Goal: Transaction & Acquisition: Purchase product/service

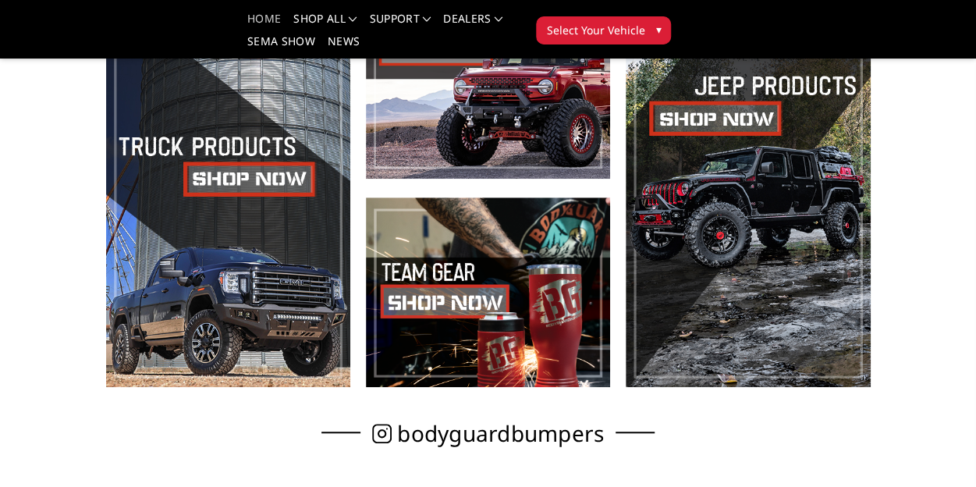
scroll to position [509, 0]
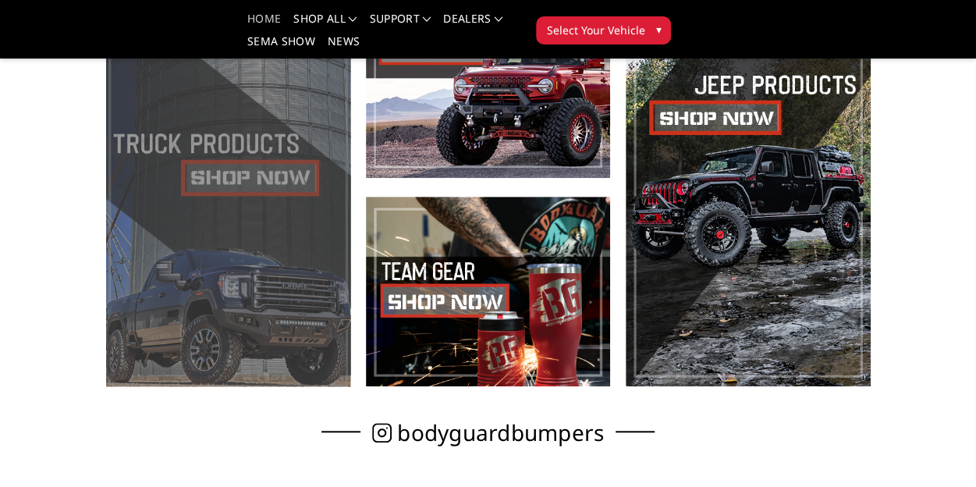
click at [273, 200] on span at bounding box center [228, 187] width 244 height 398
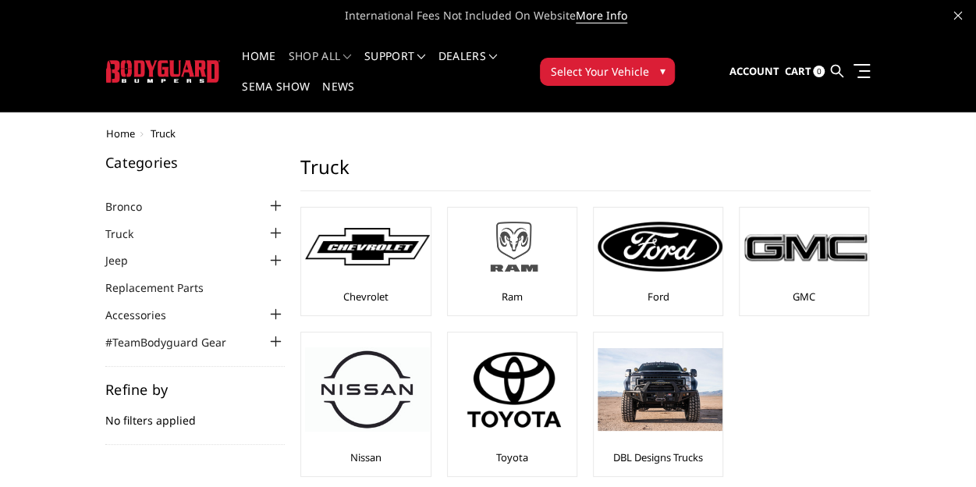
click at [509, 244] on img at bounding box center [514, 246] width 125 height 70
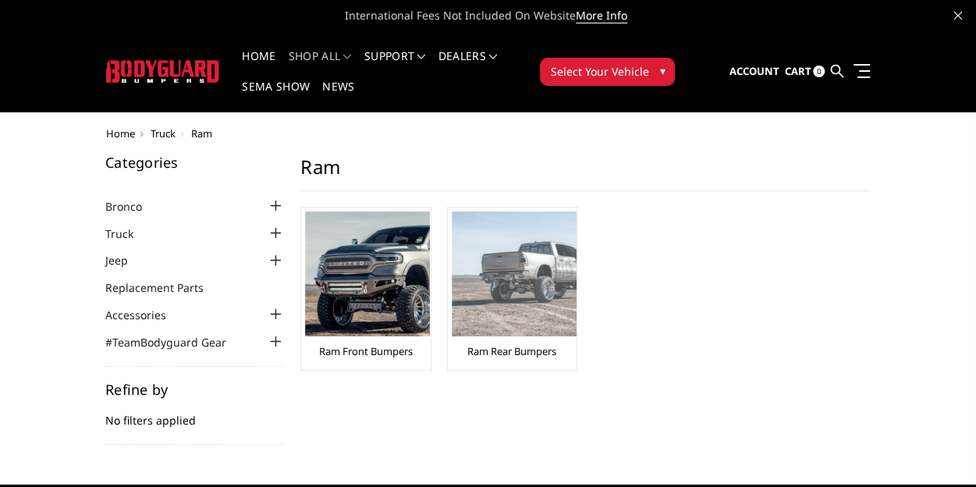
click at [503, 290] on img at bounding box center [514, 273] width 125 height 125
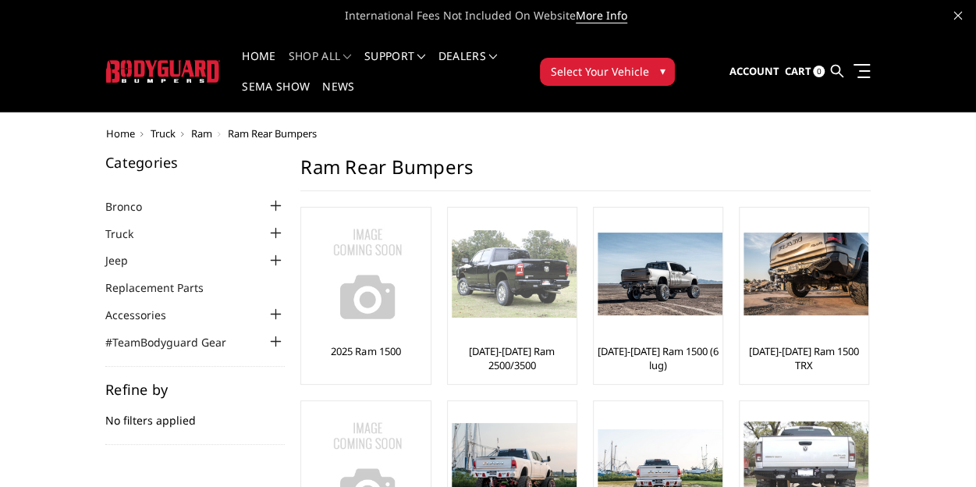
drag, startPoint x: 0, startPoint y: 0, endPoint x: 503, endPoint y: 290, distance: 580.0
click at [503, 290] on img at bounding box center [514, 273] width 125 height 87
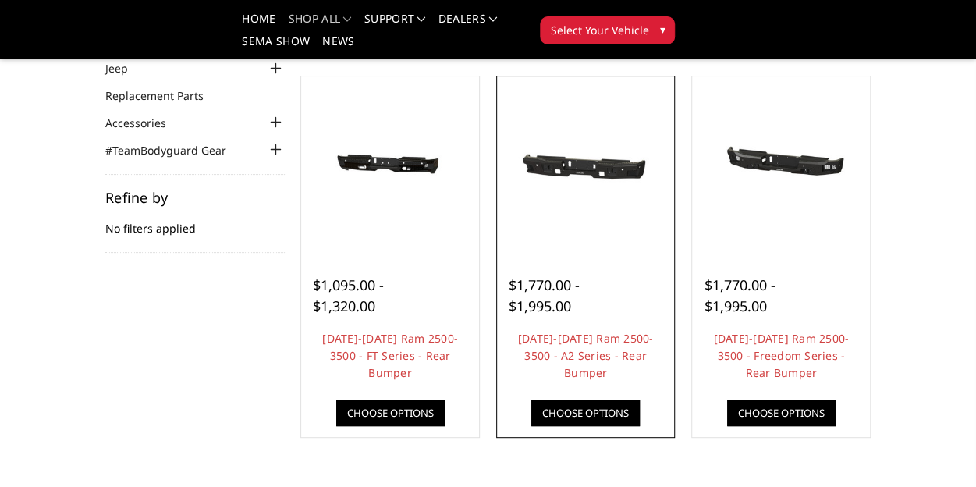
scroll to position [150, 0]
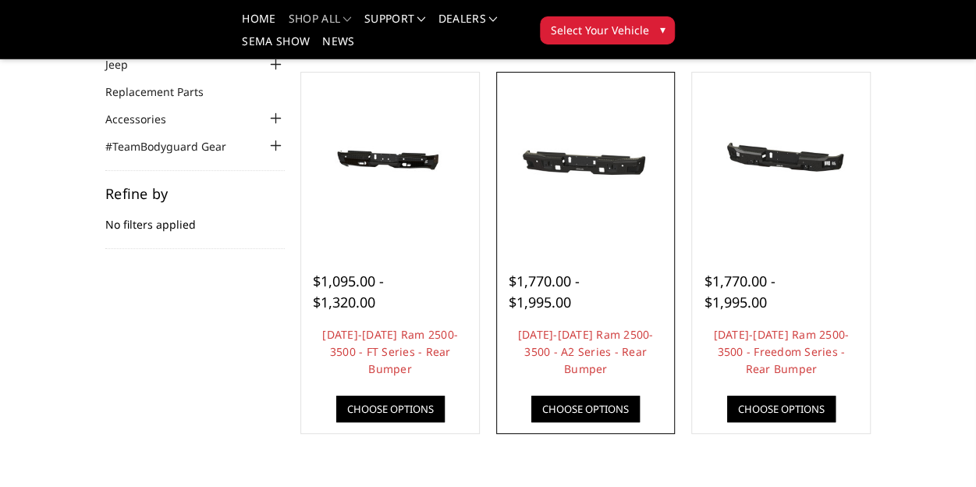
click at [593, 173] on img at bounding box center [586, 161] width 170 height 76
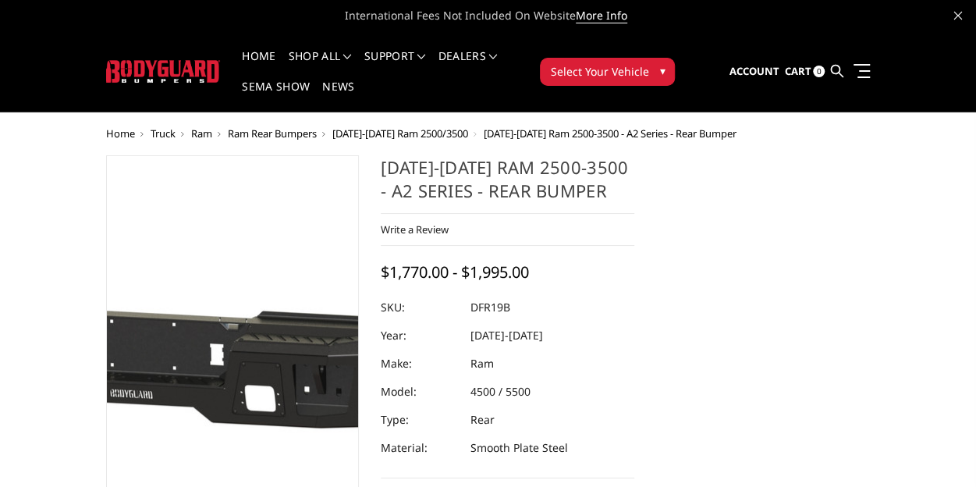
click at [251, 363] on img at bounding box center [166, 350] width 999 height 448
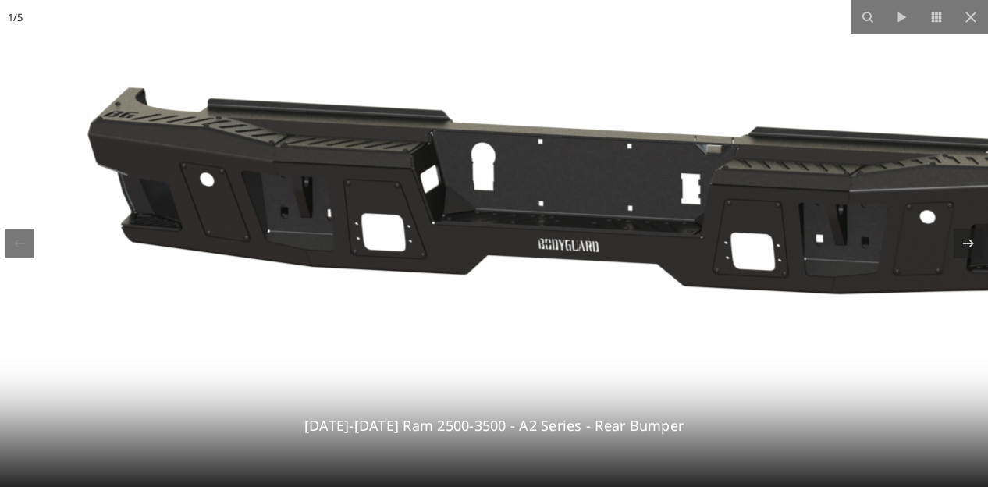
click at [251, 363] on img at bounding box center [618, 183] width 1428 height 641
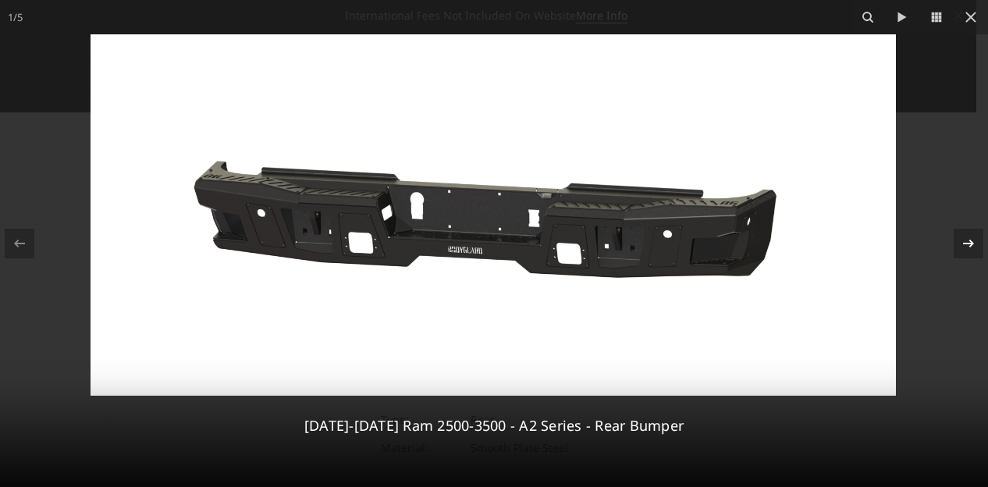
click at [962, 247] on icon at bounding box center [968, 243] width 19 height 19
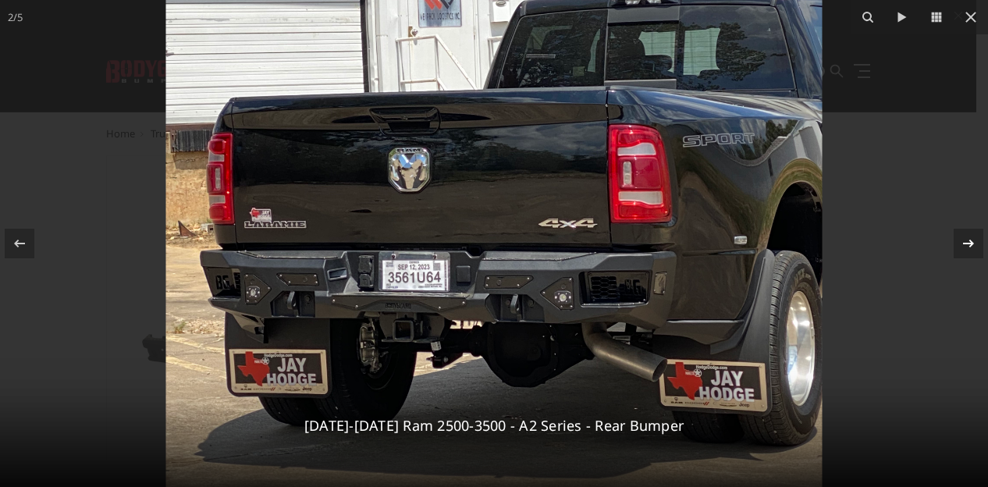
click at [961, 247] on icon at bounding box center [968, 243] width 19 height 19
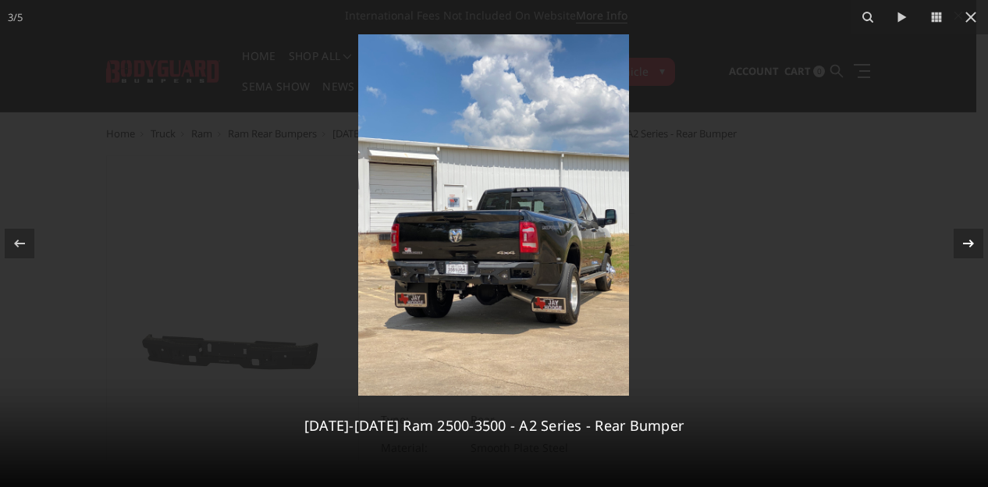
click at [961, 247] on icon at bounding box center [968, 243] width 19 height 19
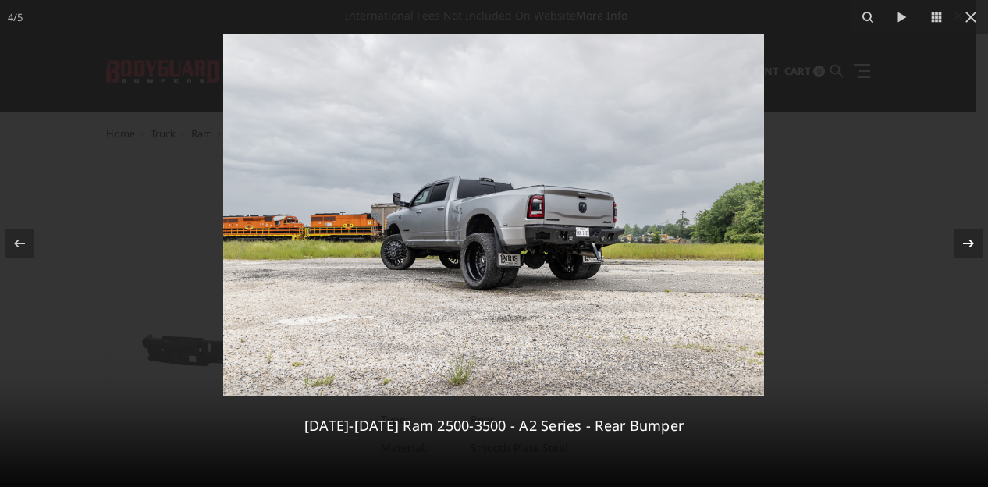
click at [961, 247] on icon at bounding box center [968, 243] width 19 height 19
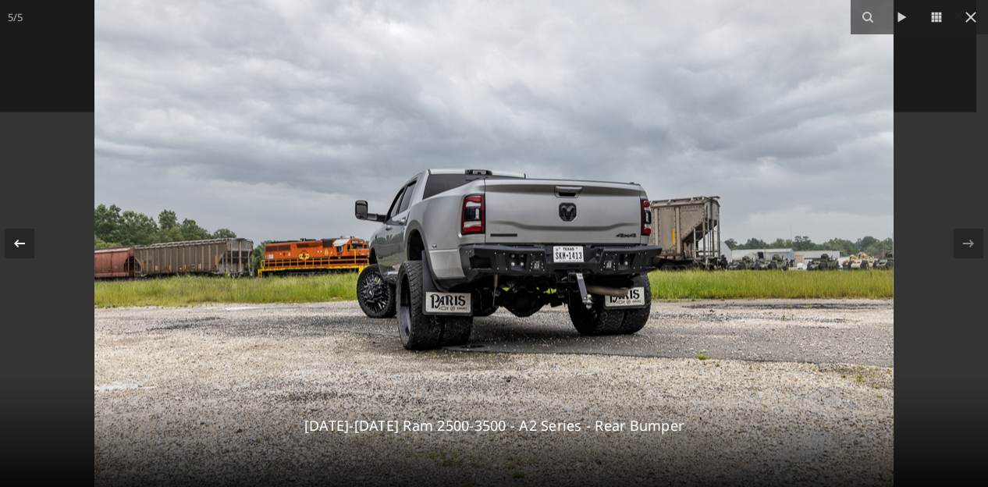
click at [23, 246] on icon at bounding box center [19, 243] width 19 height 19
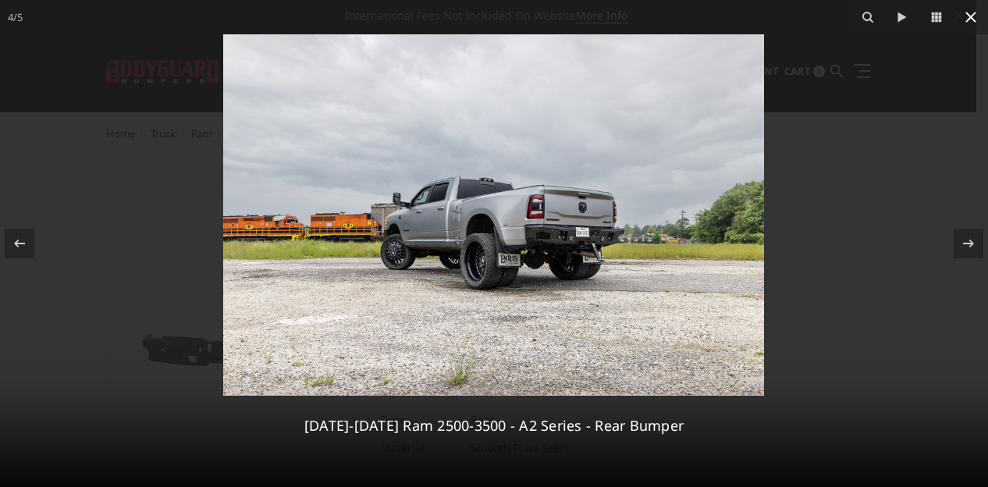
click at [969, 12] on icon at bounding box center [970, 17] width 19 height 19
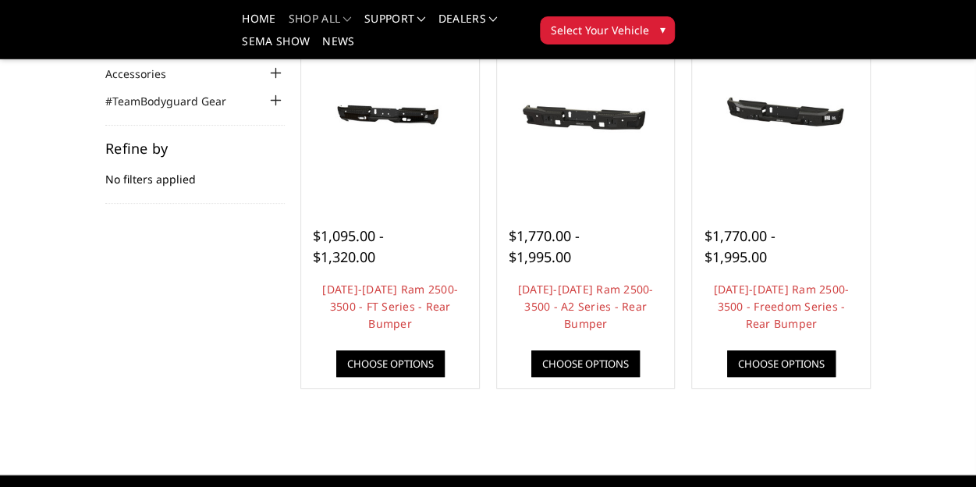
scroll to position [150, 0]
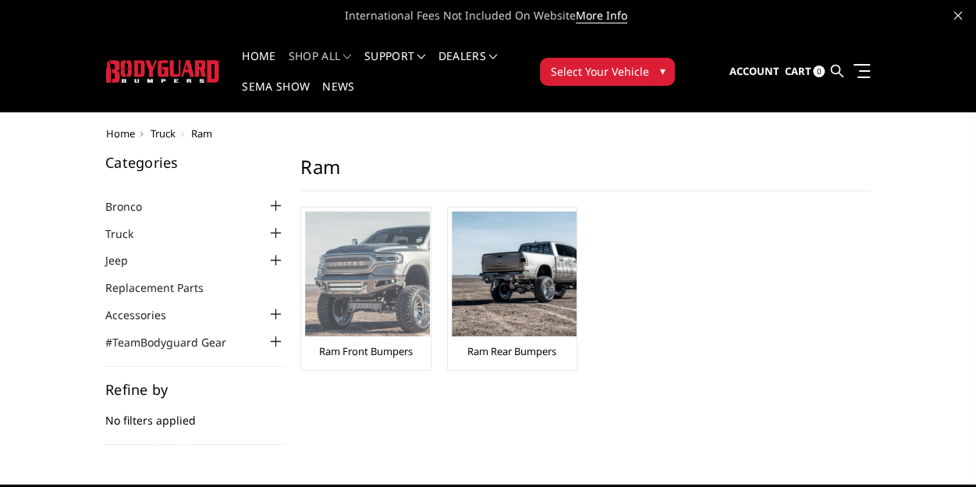
click at [381, 280] on img at bounding box center [367, 273] width 125 height 125
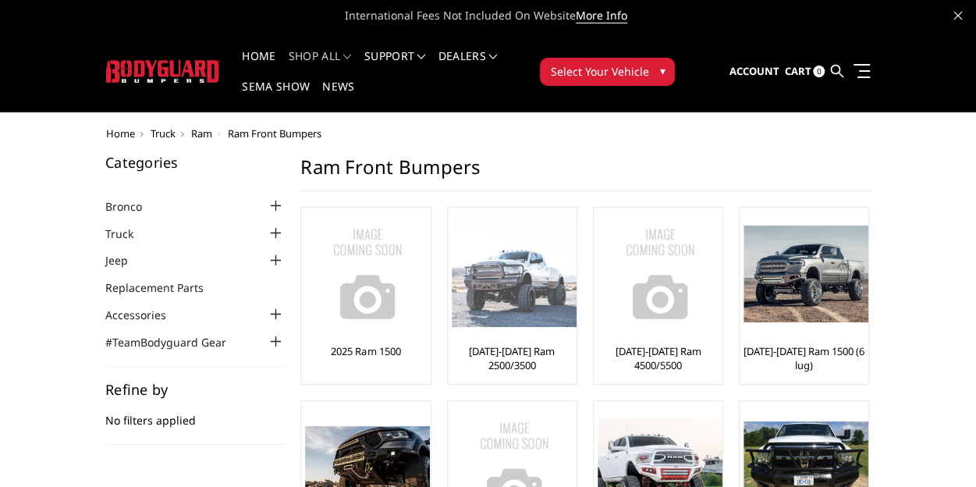
click at [496, 286] on img at bounding box center [514, 274] width 125 height 107
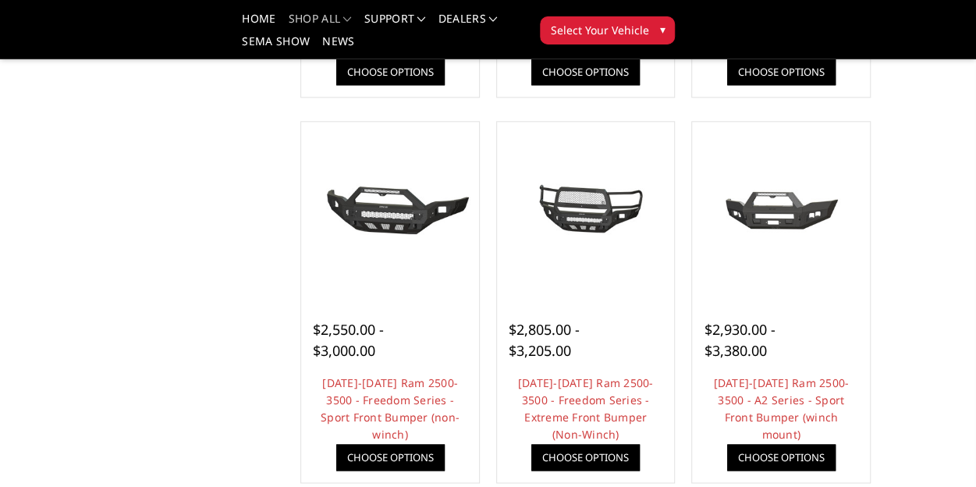
scroll to position [872, 0]
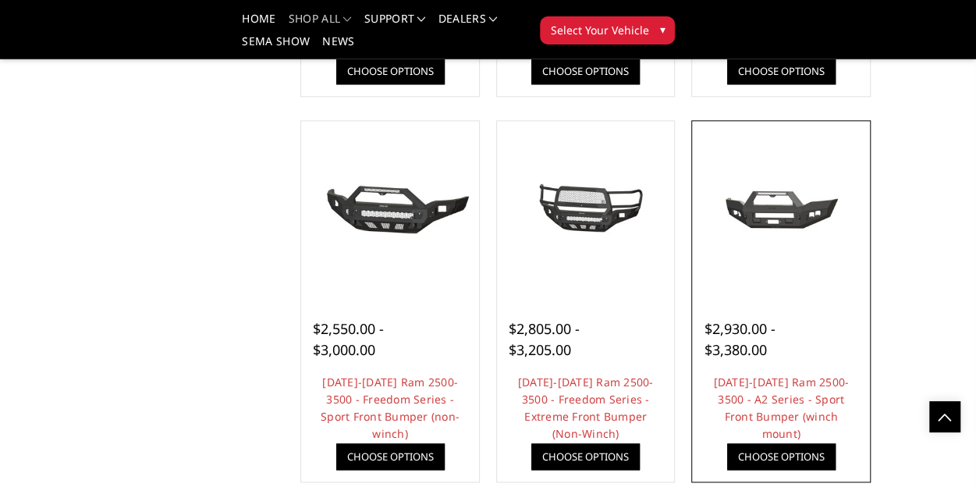
click at [797, 218] on img at bounding box center [781, 210] width 170 height 76
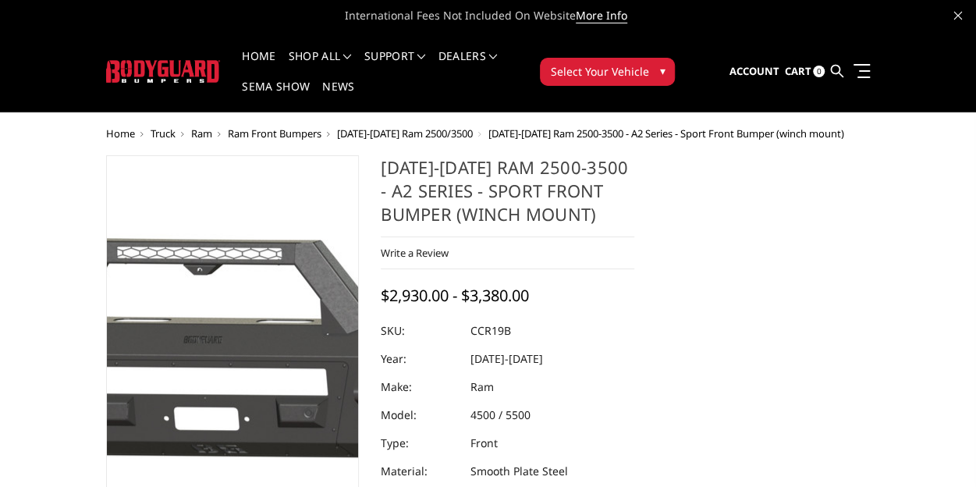
click at [226, 349] on img at bounding box center [253, 351] width 999 height 448
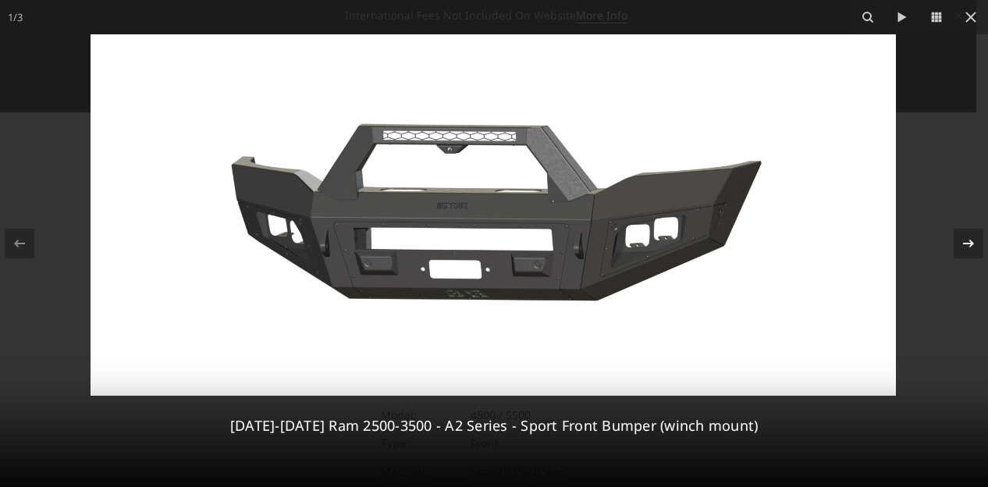
click at [962, 240] on icon at bounding box center [968, 243] width 19 height 19
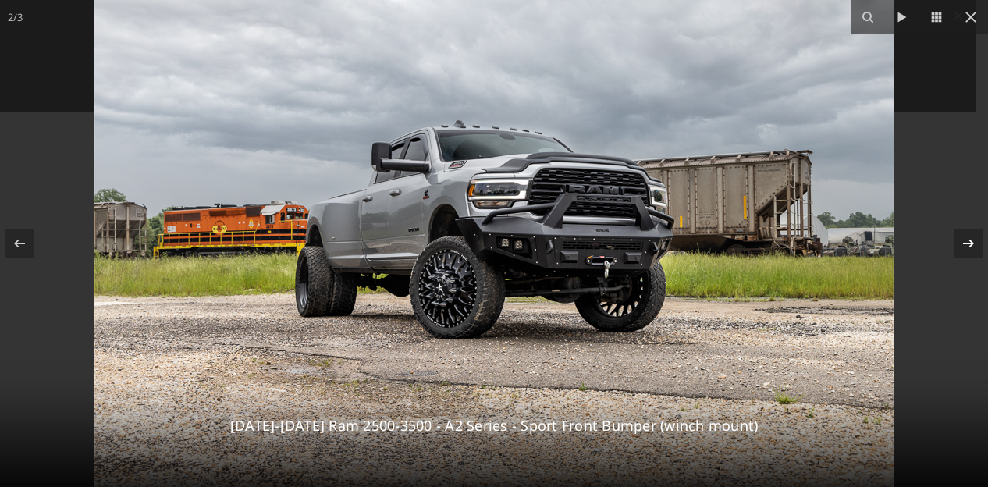
click at [968, 244] on icon at bounding box center [968, 243] width 19 height 19
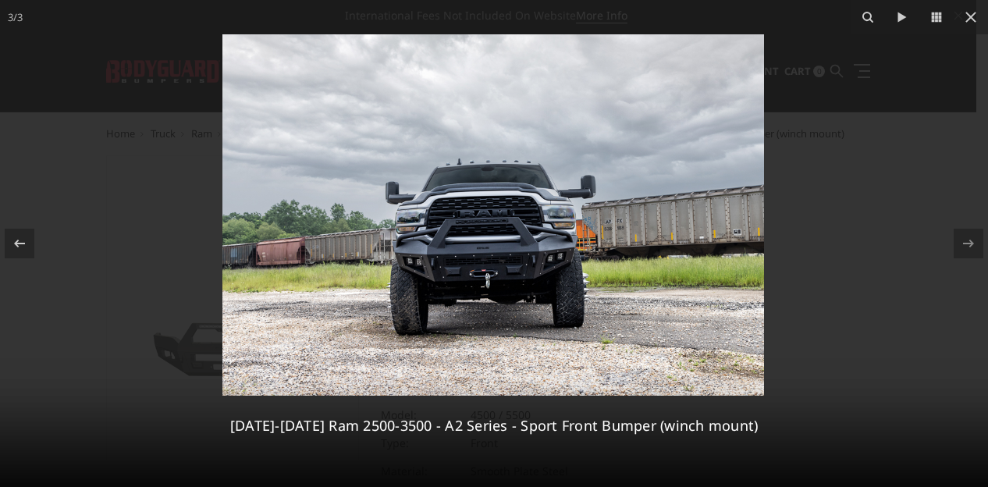
click at [968, 244] on div "3 / [PHONE_NUMBER][DATE][DATE] Ram 2500-3500 - A2 Series - Sport Front Bumper (…" at bounding box center [494, 243] width 988 height 487
click at [538, 235] on img at bounding box center [493, 214] width 542 height 361
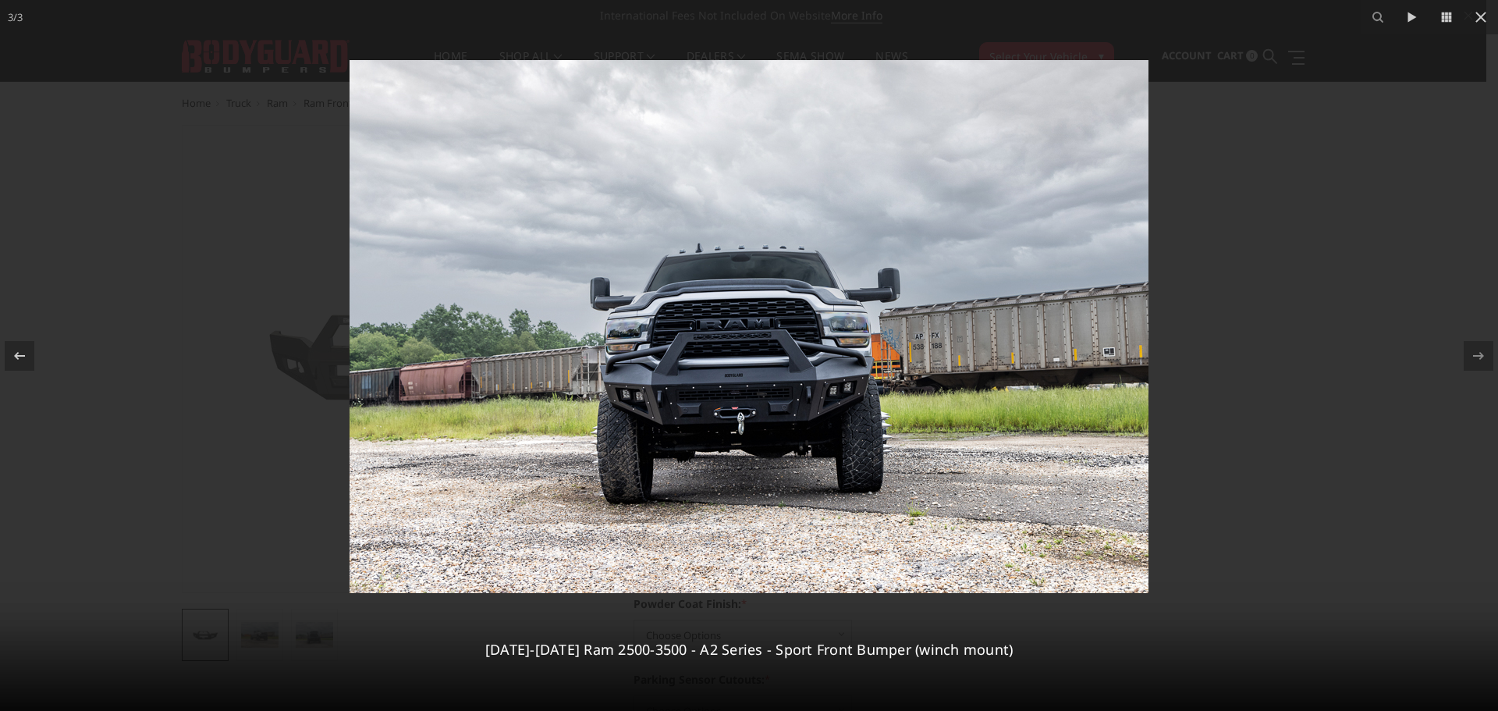
click at [414, 333] on img at bounding box center [749, 326] width 799 height 533
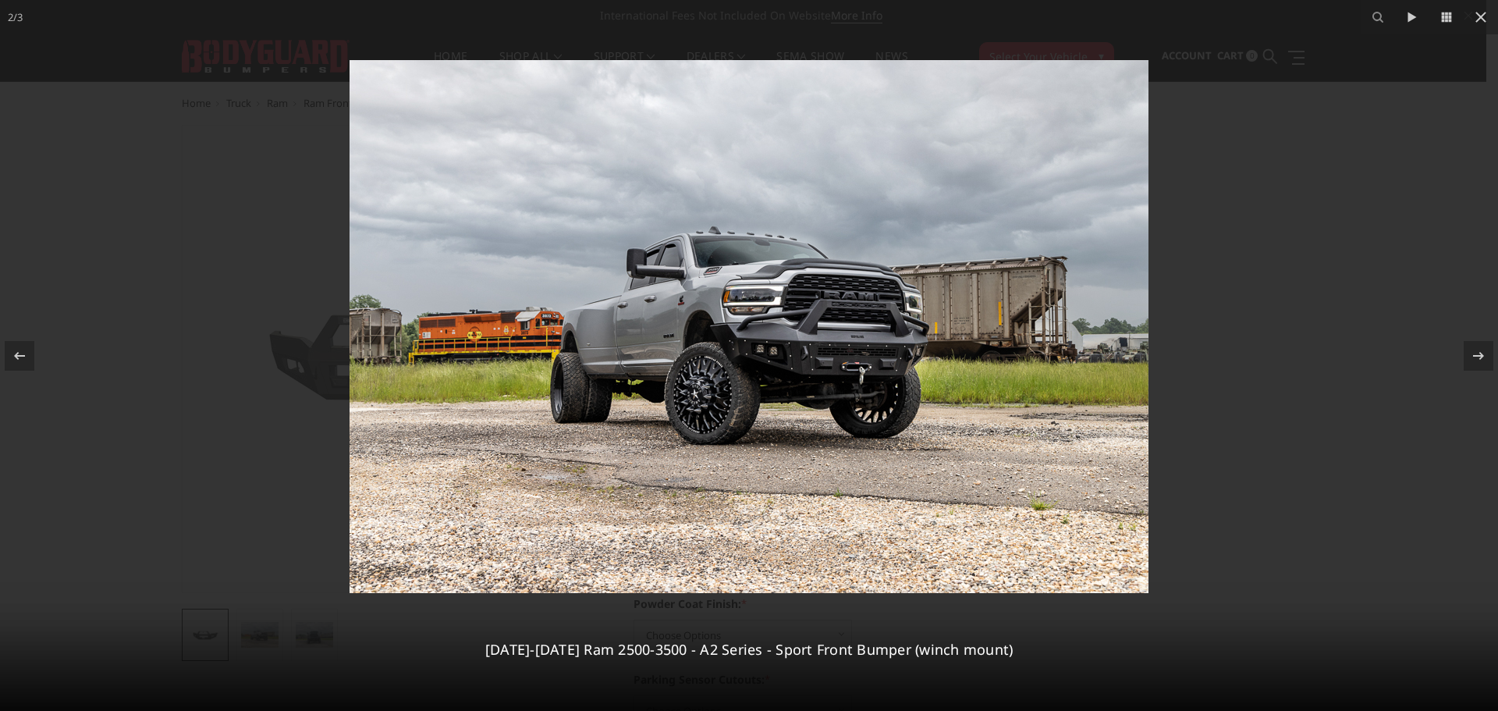
click at [455, 324] on img at bounding box center [749, 326] width 799 height 533
drag, startPoint x: 617, startPoint y: 392, endPoint x: 588, endPoint y: 334, distance: 64.6
click at [588, 334] on img at bounding box center [749, 326] width 799 height 533
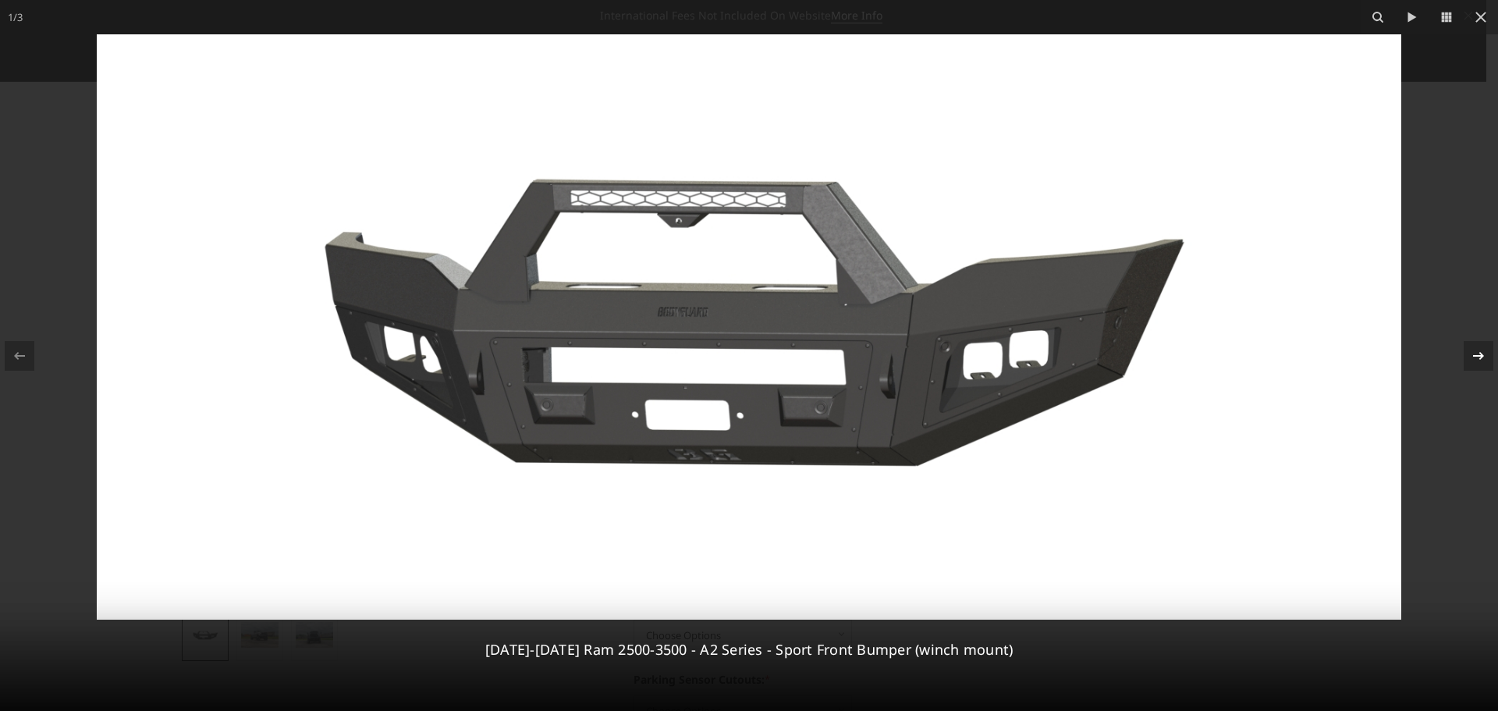
click at [1482, 348] on icon at bounding box center [1478, 355] width 19 height 19
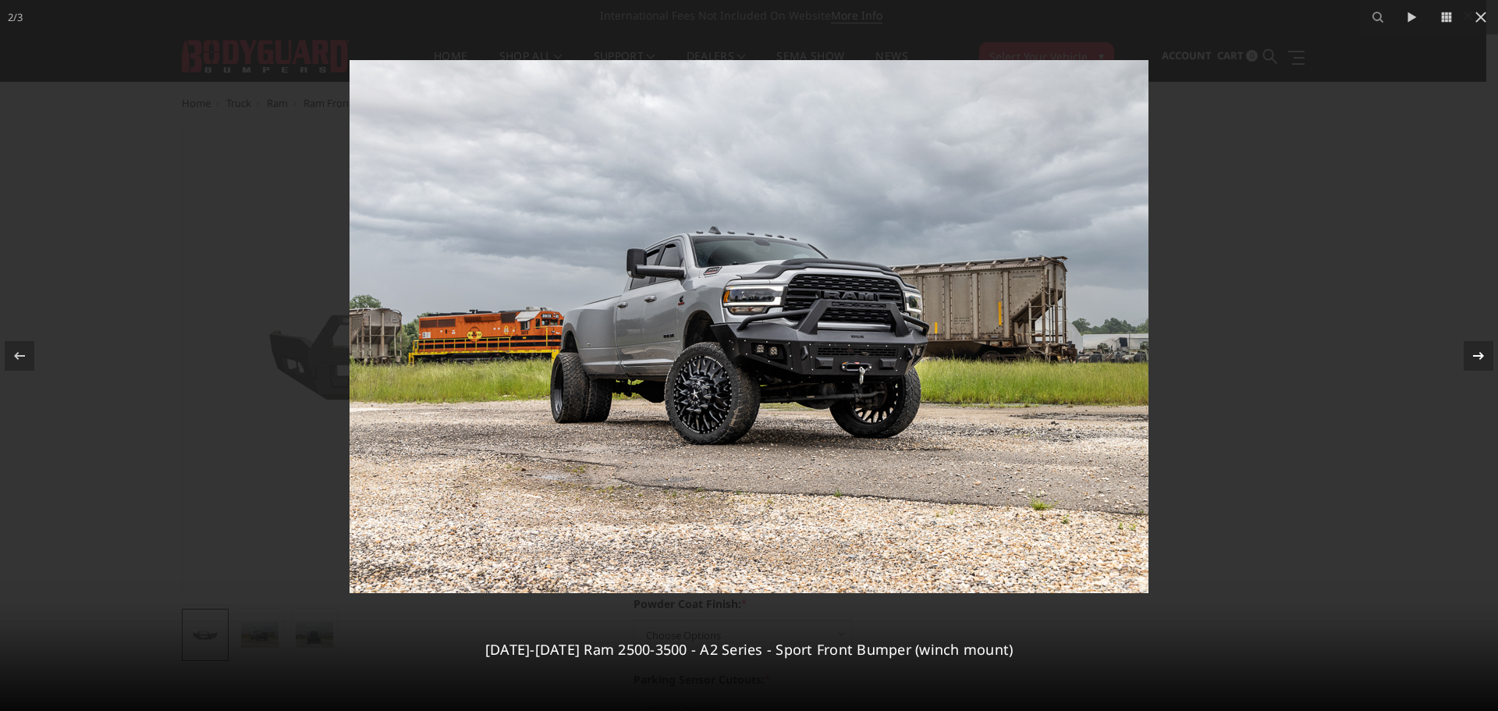
click at [1482, 348] on icon at bounding box center [1478, 355] width 19 height 19
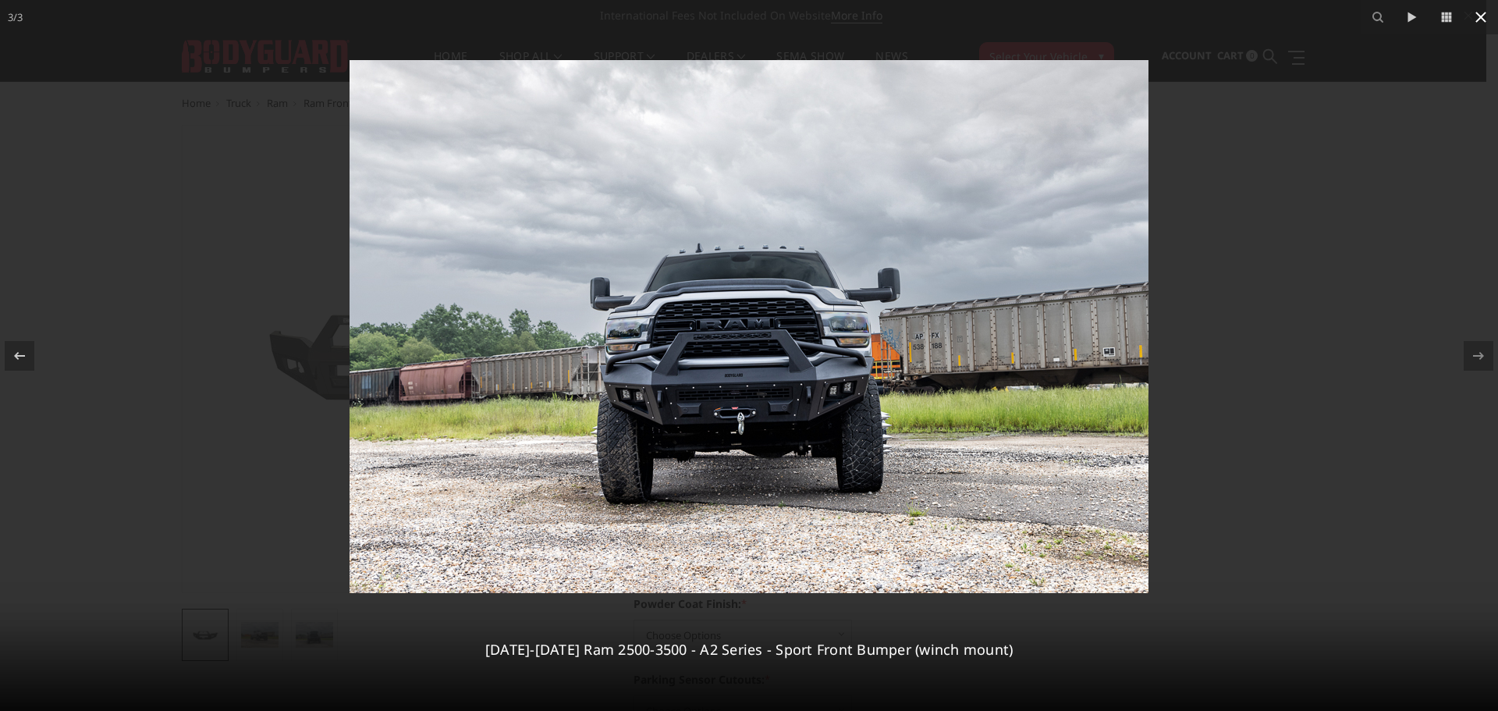
click at [1477, 13] on icon at bounding box center [1481, 17] width 11 height 11
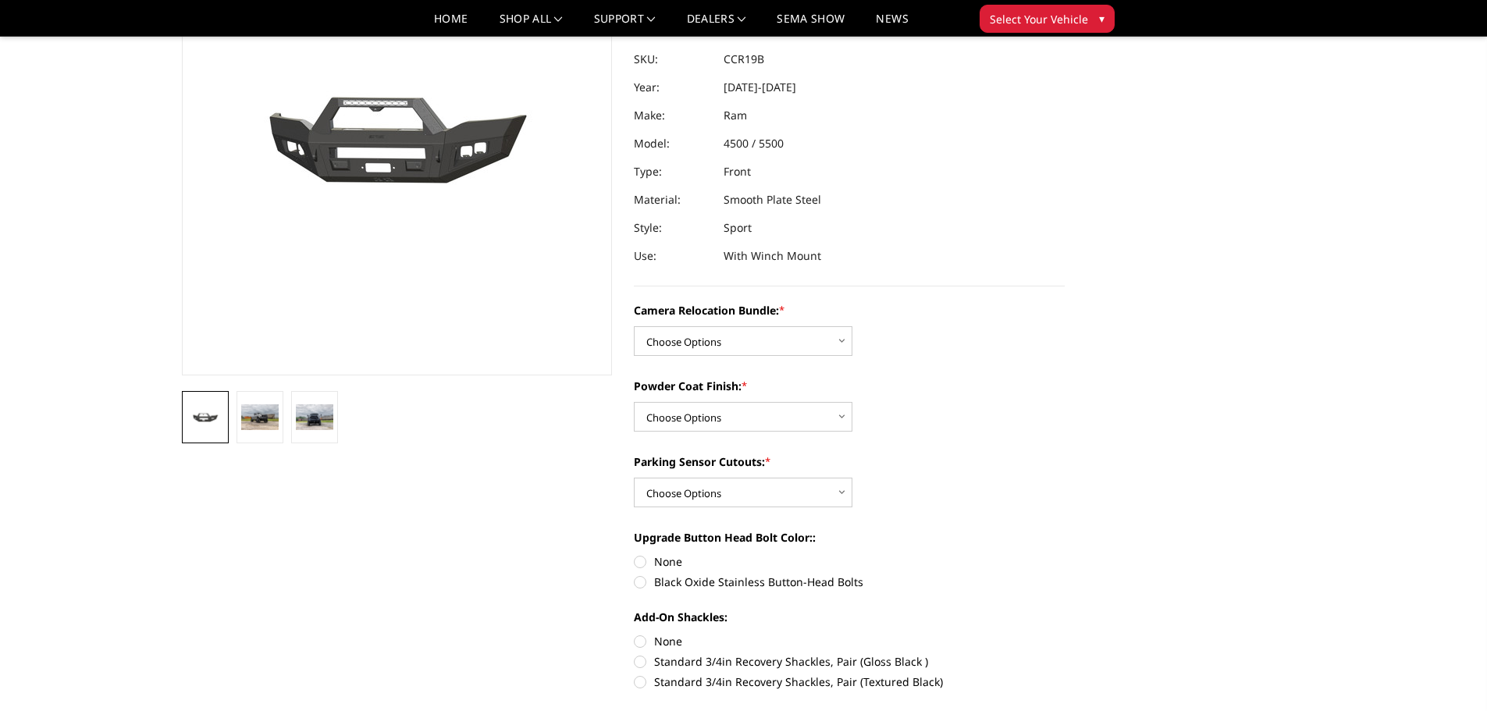
scroll to position [172, 0]
click at [826, 341] on select "Choose Options WITHOUT Camera Relocation Bundle WITH Camera Relocation Bundle" at bounding box center [743, 340] width 219 height 30
select select "2603"
click at [634, 325] on select "Choose Options WITHOUT Camera Relocation Bundle WITH Camera Relocation Bundle" at bounding box center [743, 340] width 219 height 30
click at [742, 425] on select "Choose Options Textured Black Powder Coat Bare Metal" at bounding box center [743, 416] width 219 height 30
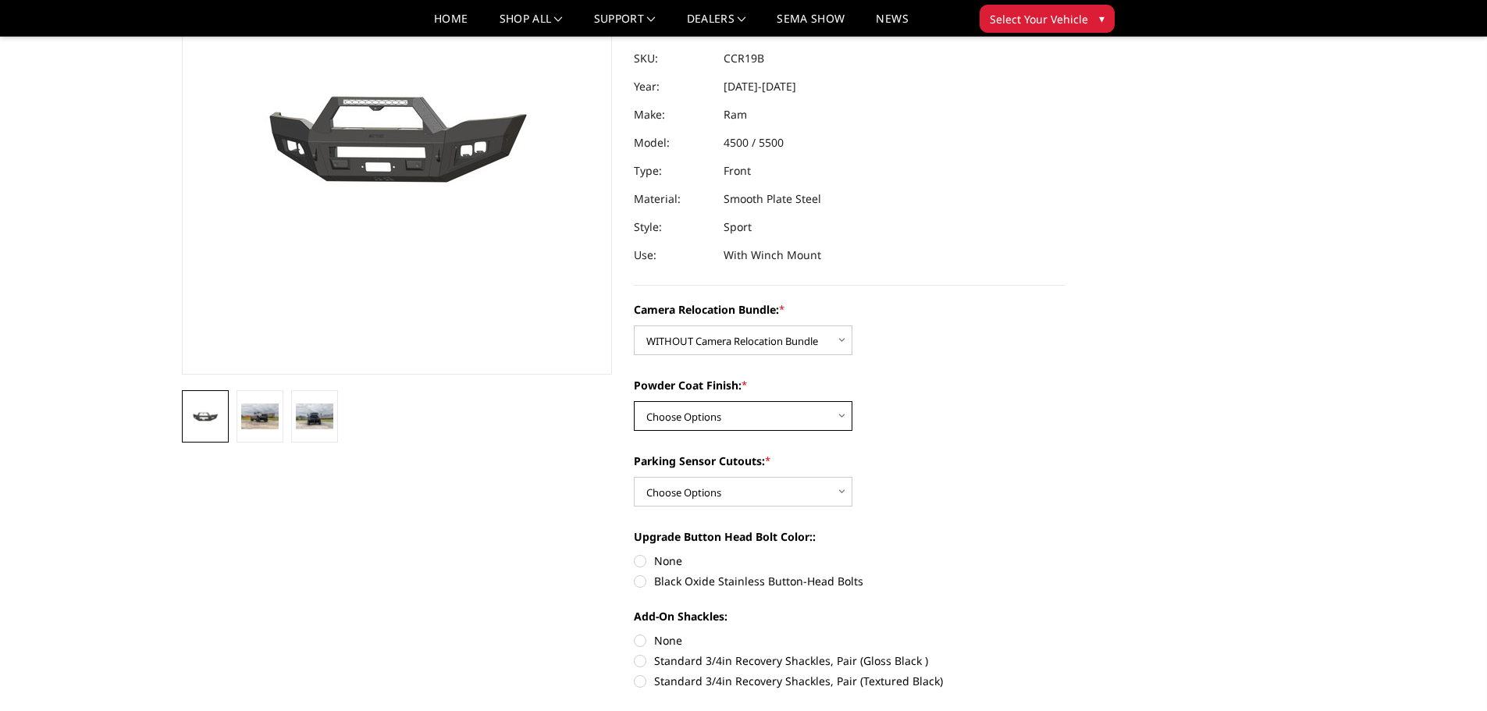
select select "2601"
click at [634, 401] on select "Choose Options Textured Black Powder Coat Bare Metal" at bounding box center [743, 416] width 219 height 30
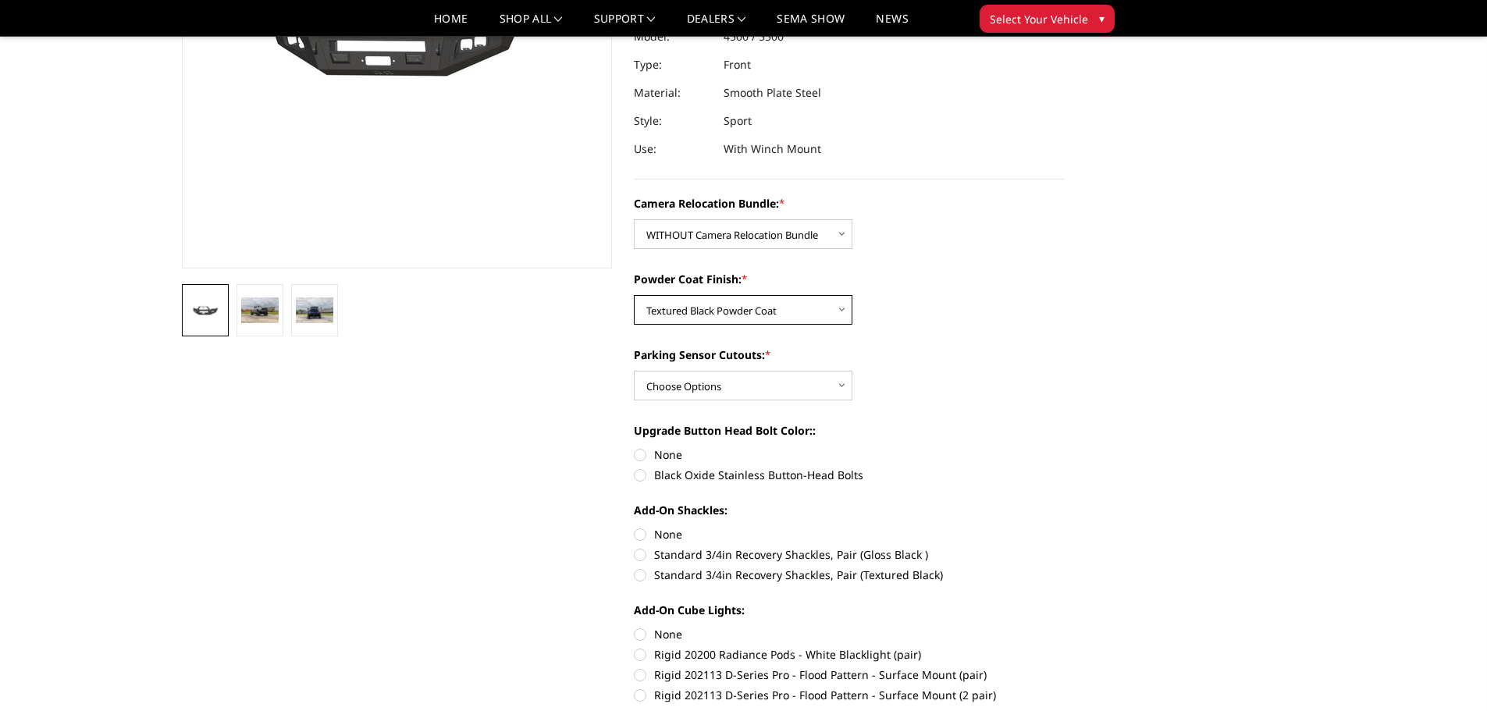
scroll to position [280, 0]
click at [719, 386] on select "Choose Options Yes - With Parking Sensor Cutouts No - Without Parking Sensor Cu…" at bounding box center [743, 384] width 219 height 30
select select "2599"
click at [634, 369] on select "Choose Options Yes - With Parking Sensor Cutouts No - Without Parking Sensor Cu…" at bounding box center [743, 384] width 219 height 30
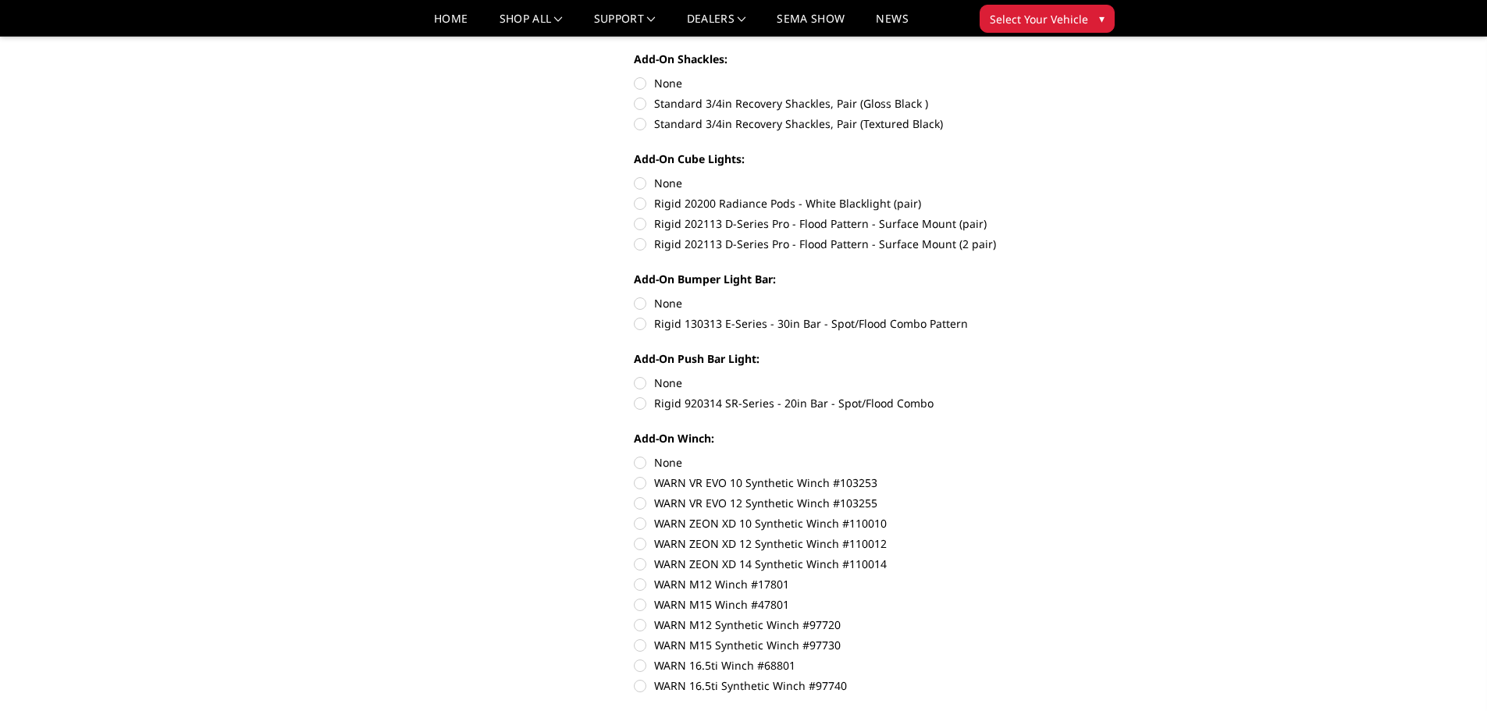
scroll to position [729, 0]
click at [645, 403] on label "Rigid 920314 SR-Series - 20in Bar - Spot/Flood Combo" at bounding box center [849, 404] width 431 height 16
click at [1064, 376] on input "Rigid 920314 SR-Series - 20in Bar - Spot/Flood Combo" at bounding box center [1064, 375] width 1 height 1
radio input "true"
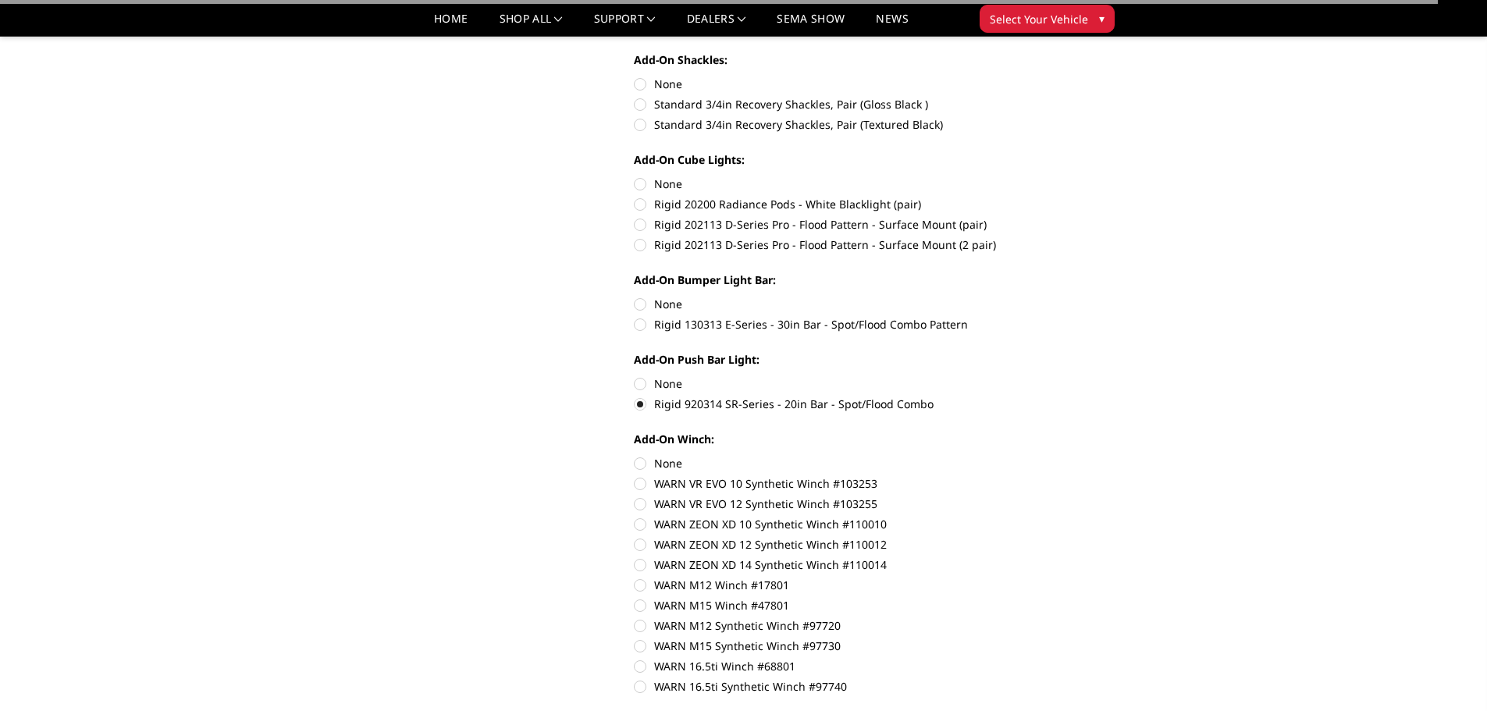
click at [639, 323] on label "Rigid 130313 E-Series - 30in Bar - Spot/Flood Combo Pattern" at bounding box center [849, 324] width 431 height 16
click at [1064, 297] on input "Rigid 130313 E-Series - 30in Bar - Spot/Flood Combo Pattern" at bounding box center [1064, 296] width 1 height 1
radio input "true"
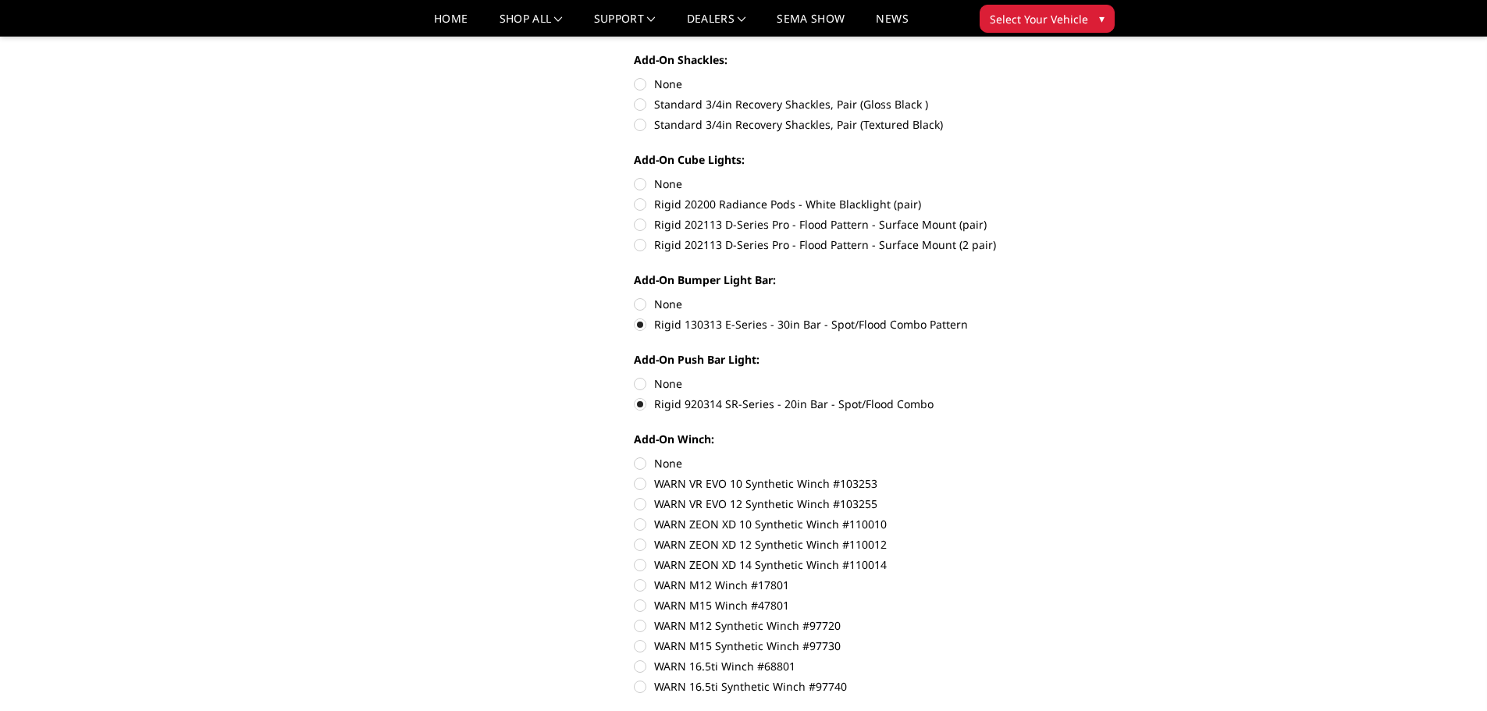
click at [645, 245] on label "Rigid 202113 D-Series Pro - Flood Pattern - Surface Mount (2 pair)" at bounding box center [849, 244] width 431 height 16
click at [1064, 217] on input "Rigid 202113 D-Series Pro - Flood Pattern - Surface Mount (2 pair)" at bounding box center [1064, 216] width 1 height 1
radio input "true"
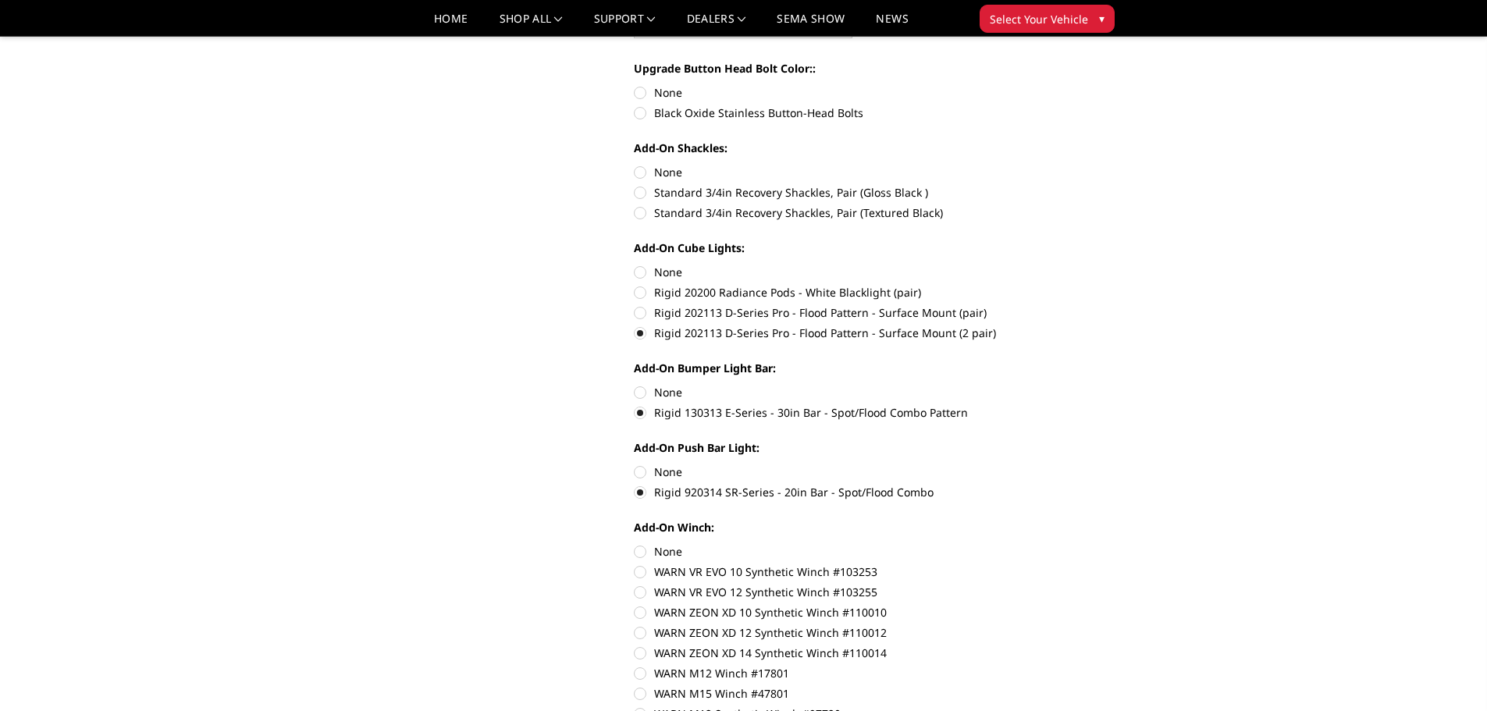
scroll to position [609, 0]
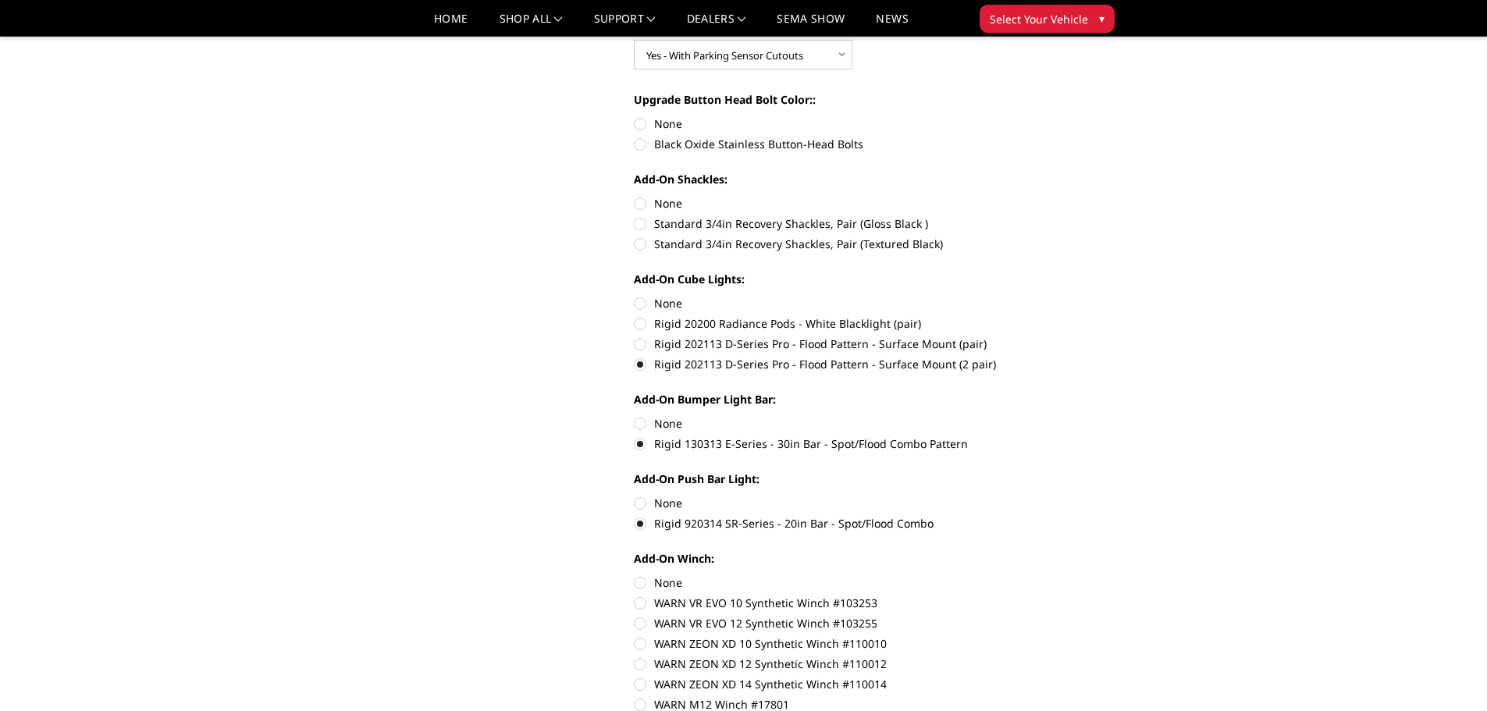
click at [635, 243] on label "Standard 3/4in Recovery Shackles, Pair (Textured Black)" at bounding box center [849, 244] width 431 height 16
click at [1064, 216] on input "Standard 3/4in Recovery Shackles, Pair (Textured Black)" at bounding box center [1064, 215] width 1 height 1
radio input "true"
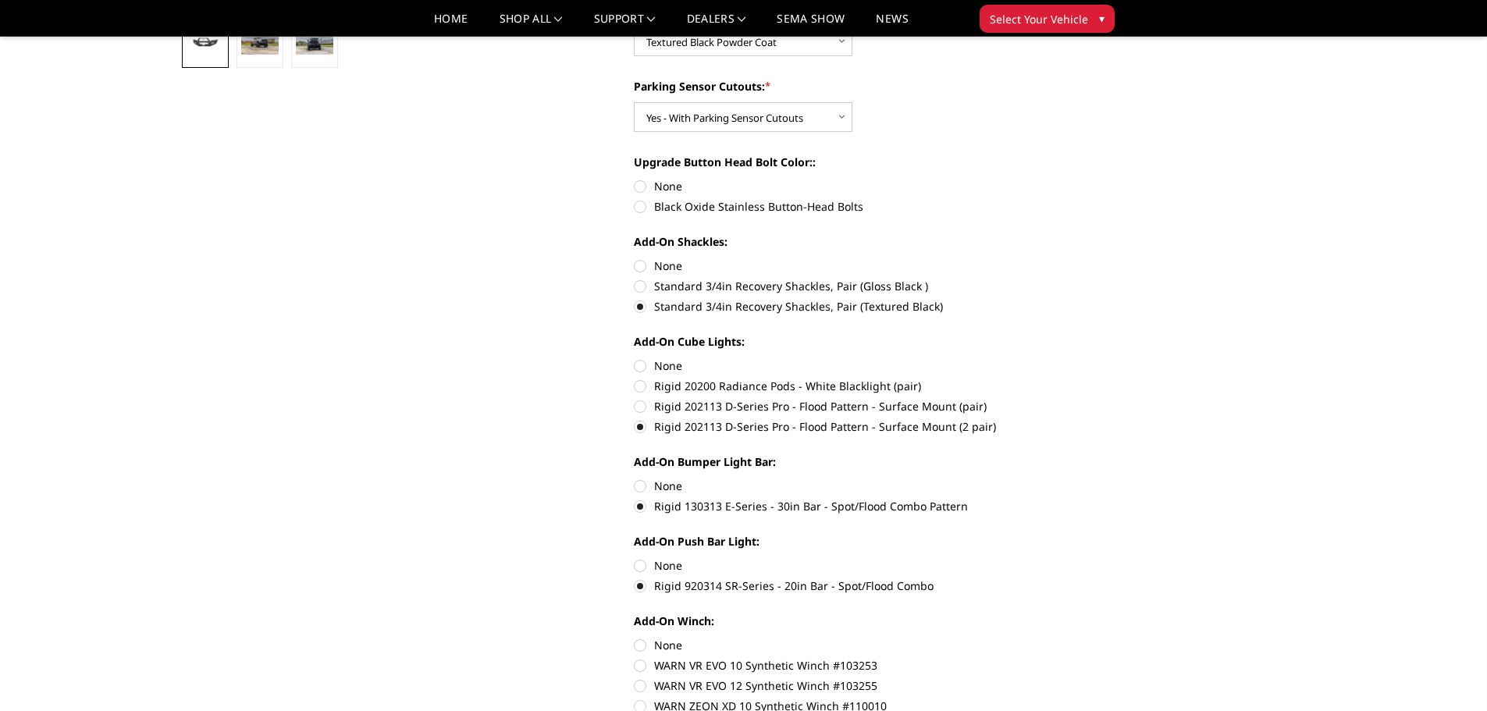
scroll to position [543, 0]
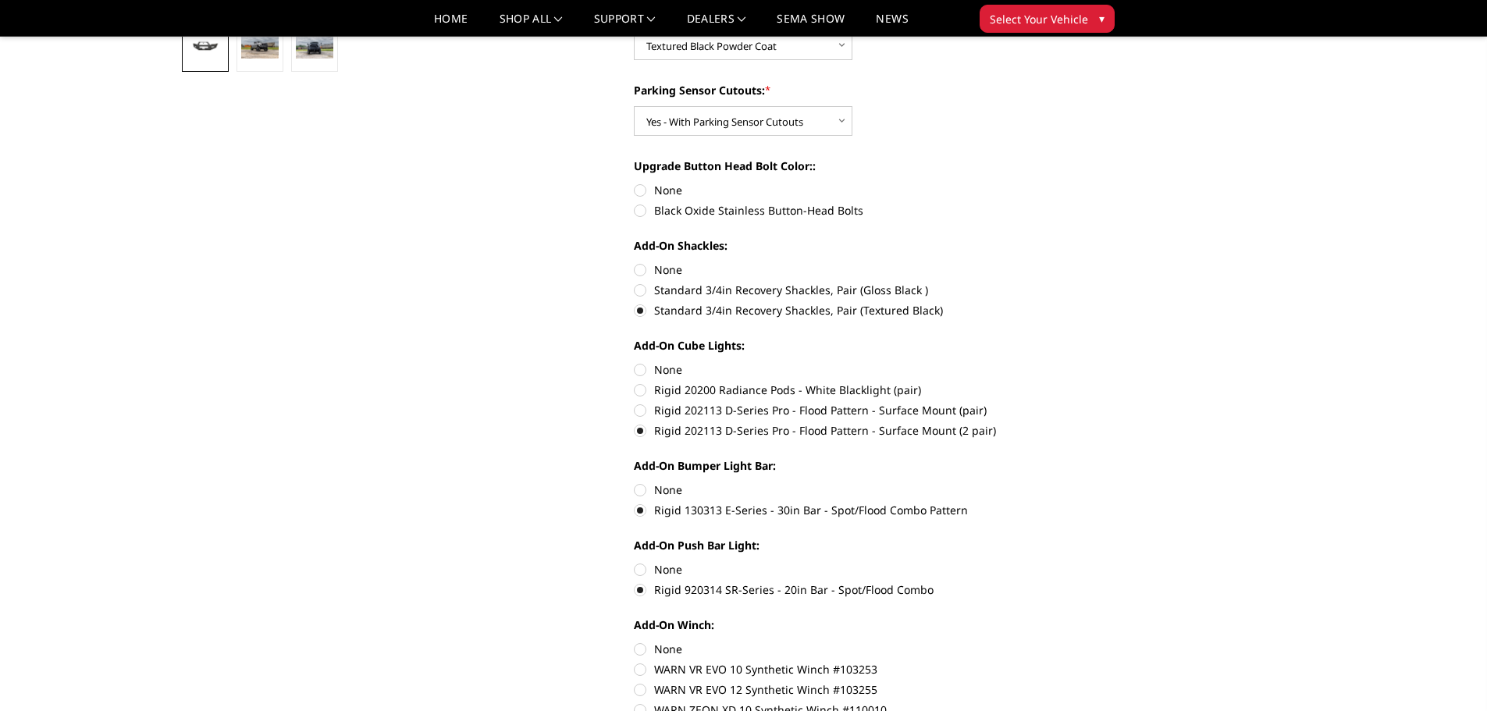
click at [647, 212] on label "Black Oxide Stainless Button-Head Bolts" at bounding box center [849, 210] width 431 height 16
click at [1064, 183] on input "Black Oxide Stainless Button-Head Bolts" at bounding box center [1064, 182] width 1 height 1
radio input "true"
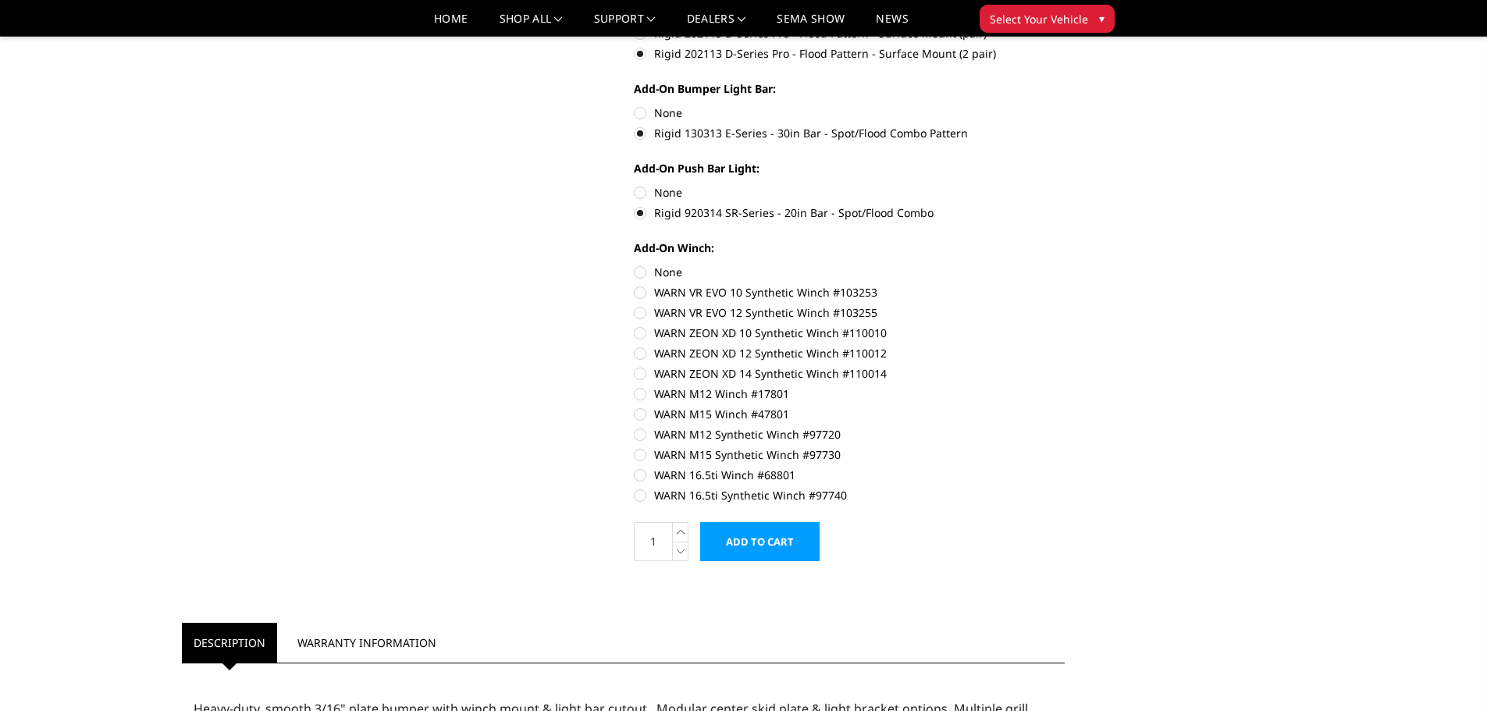
scroll to position [921, 0]
click at [641, 368] on label "WARN ZEON XD 14 Synthetic Winch #110014" at bounding box center [849, 372] width 431 height 16
click at [1064, 345] on input "WARN ZEON XD 14 Synthetic Winch #110014" at bounding box center [1064, 344] width 1 height 1
radio input "true"
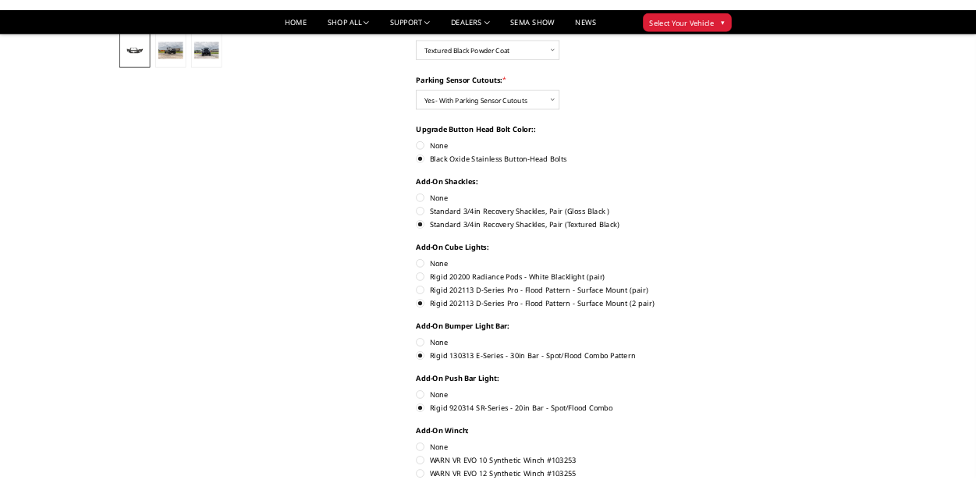
scroll to position [535, 0]
